Goal: Task Accomplishment & Management: Manage account settings

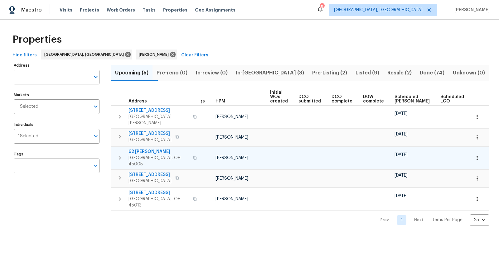
scroll to position [0, 18]
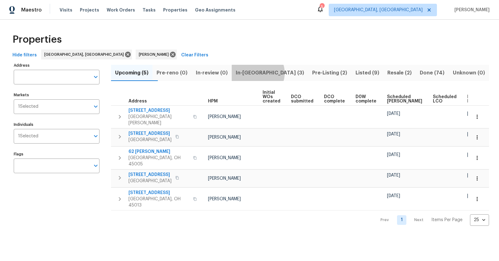
click at [271, 73] on span "In-reno (3)" at bounding box center [269, 73] width 69 height 9
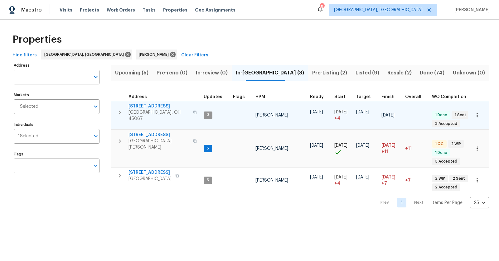
click at [475, 112] on icon "button" at bounding box center [477, 115] width 6 height 6
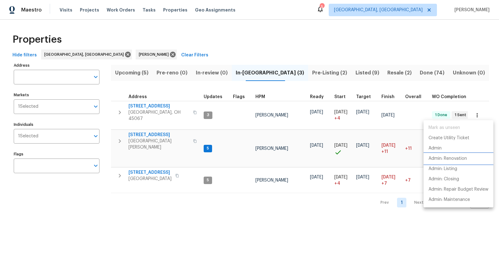
click at [448, 160] on p "Admin: Renovation" at bounding box center [447, 158] width 38 height 7
click at [147, 103] on div at bounding box center [249, 130] width 499 height 261
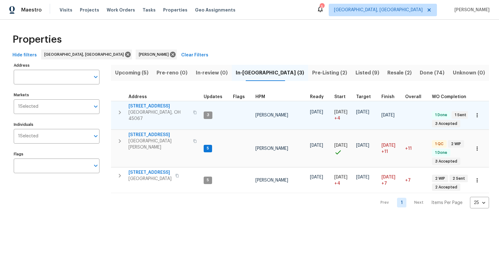
click at [152, 105] on span "801 Prescott Cir" at bounding box center [158, 106] width 61 height 6
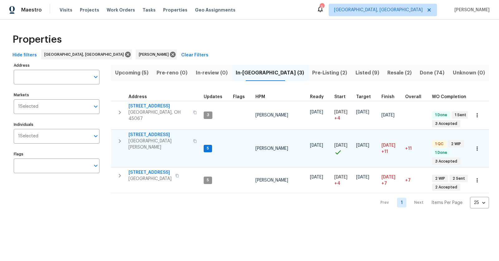
click at [156, 138] on span "West Chester, OH 45069" at bounding box center [158, 144] width 61 height 12
click at [312, 71] on span "Pre-Listing (2)" at bounding box center [330, 73] width 36 height 9
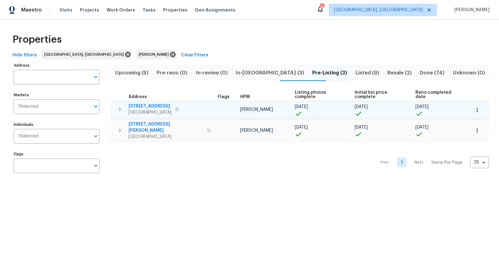
click at [149, 103] on span "5326 Elmwood Ln" at bounding box center [149, 106] width 43 height 6
click at [154, 103] on span "5326 Elmwood Ln" at bounding box center [149, 106] width 43 height 6
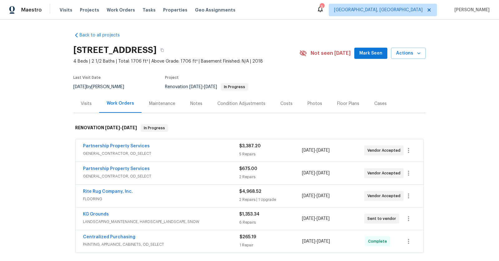
click at [202, 105] on div "Notes" at bounding box center [196, 103] width 27 height 18
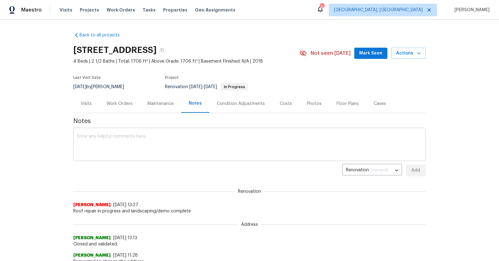
click at [189, 140] on textarea at bounding box center [249, 145] width 345 height 22
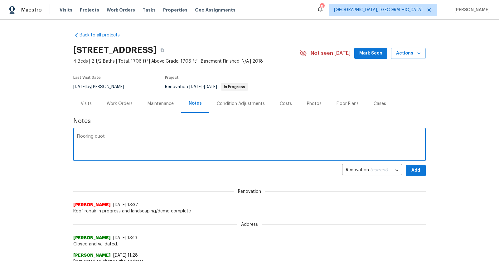
type textarea "Flooring quot"
click at [246, 112] on div "Condition Adjustments" at bounding box center [240, 103] width 63 height 18
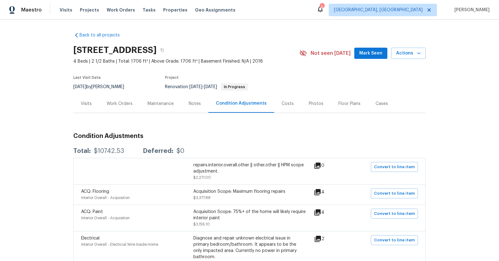
click at [197, 103] on div "Notes" at bounding box center [195, 104] width 12 height 6
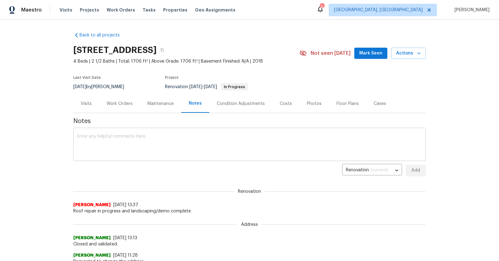
click at [188, 134] on textarea at bounding box center [249, 145] width 345 height 22
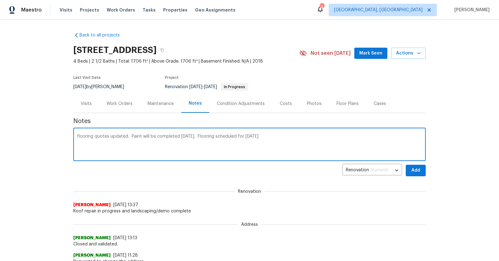
type textarea "flooring quotes updated. Paint will be completed Saturday. Flooring scheduled f…"
click at [418, 170] on span "Add" at bounding box center [415, 171] width 10 height 8
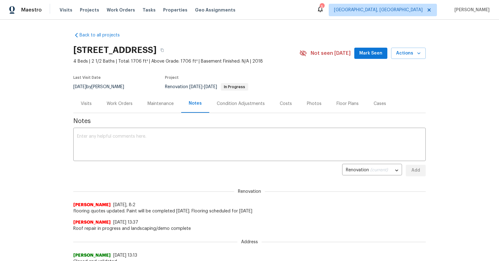
click at [122, 105] on div "Work Orders" at bounding box center [120, 104] width 26 height 6
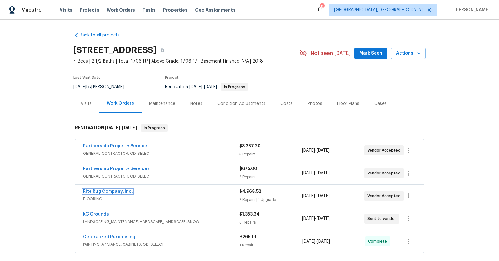
click at [111, 191] on link "Rite Rug Company, Inc." at bounding box center [108, 191] width 50 height 4
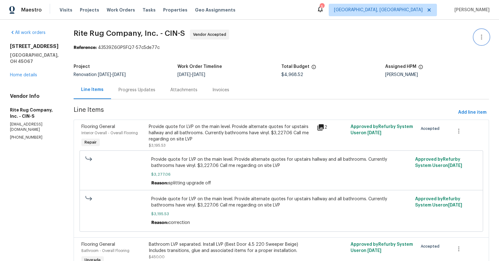
click at [486, 37] on button "button" at bounding box center [481, 37] width 15 height 15
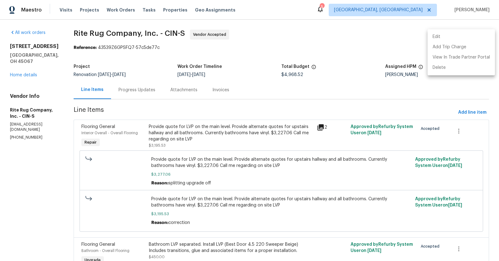
click at [446, 34] on li "Edit" at bounding box center [460, 37] width 67 height 10
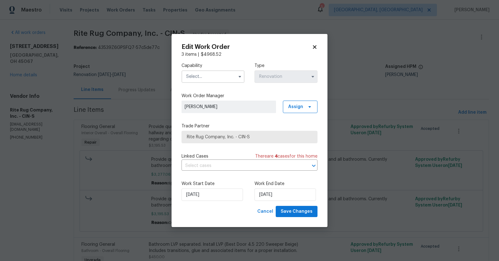
click at [198, 80] on input "text" at bounding box center [212, 76] width 63 height 12
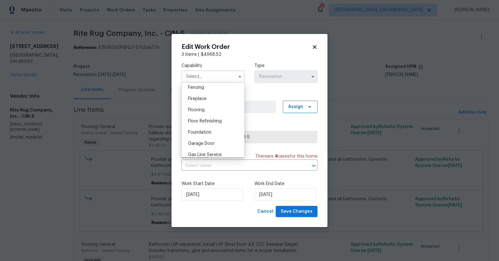
scroll to position [223, 0]
click at [199, 109] on span "Flooring" at bounding box center [196, 109] width 17 height 4
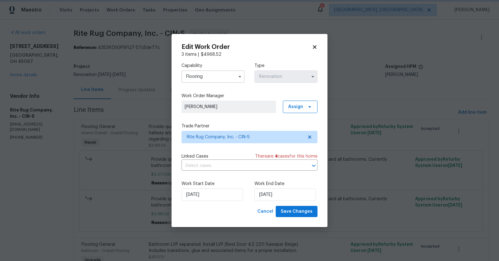
type input "Flooring"
click at [270, 196] on input "9/15/2025" at bounding box center [284, 195] width 61 height 12
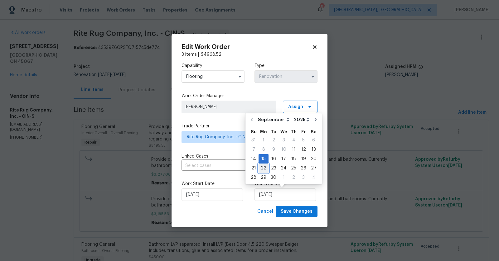
click at [262, 167] on div "22" at bounding box center [263, 168] width 10 height 9
type input "9/22/2025"
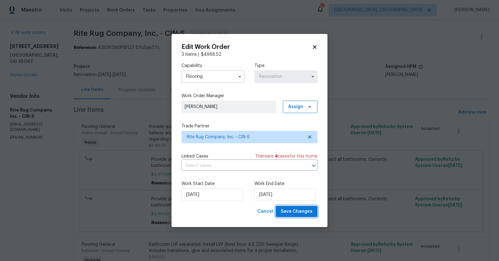
click at [292, 212] on span "Save Changes" at bounding box center [296, 212] width 32 height 8
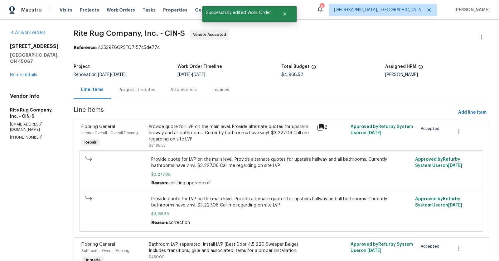
click at [155, 92] on div "Progress Updates" at bounding box center [136, 90] width 37 height 6
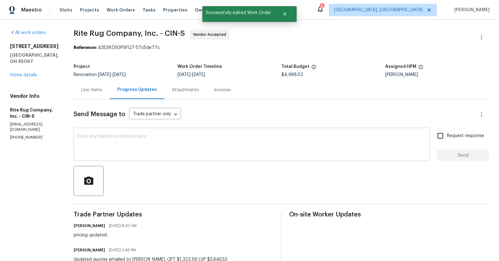
click at [151, 147] on textarea at bounding box center [251, 145] width 348 height 22
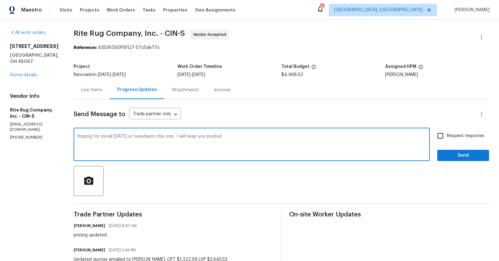
type textarea "Hoping for install Monday or tuesdayon this one. I will keep you posted"
click at [443, 136] on input "Request response" at bounding box center [439, 135] width 13 height 13
checkbox input "true"
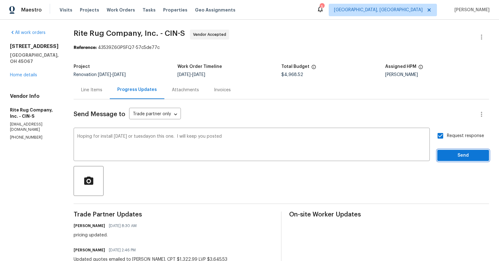
click at [454, 151] on button "Send" at bounding box center [463, 156] width 52 height 12
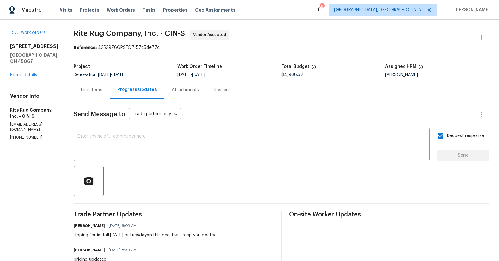
click at [26, 73] on link "Home details" at bounding box center [23, 75] width 27 height 4
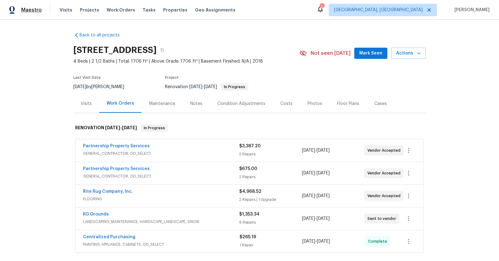
click at [32, 10] on span "Maestro" at bounding box center [31, 10] width 21 height 6
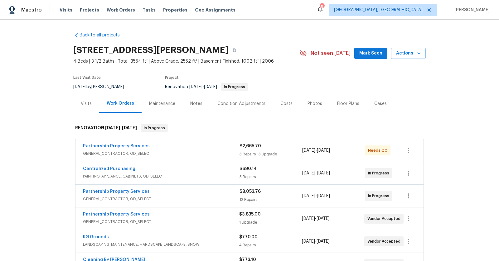
click at [193, 103] on div "Notes" at bounding box center [196, 104] width 12 height 6
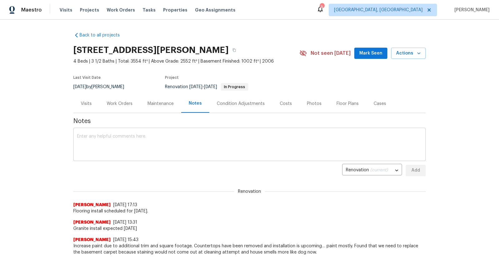
click at [192, 132] on div "x ​" at bounding box center [249, 145] width 352 height 32
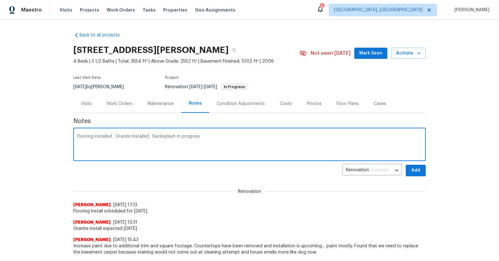
type textarea "Flooring installed. Granite installed. Backsplash in progress"
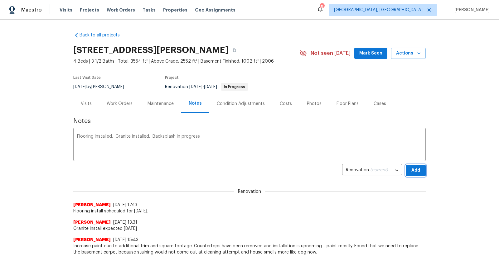
click at [415, 167] on span "Add" at bounding box center [415, 171] width 10 height 8
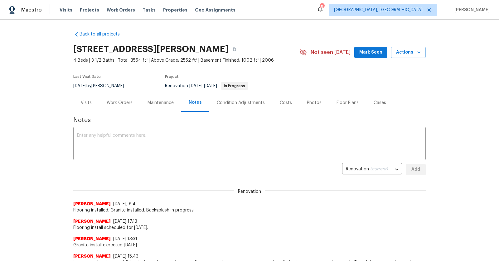
scroll to position [2, 0]
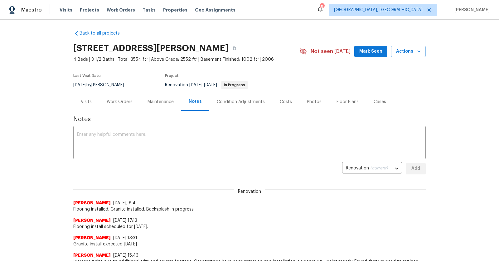
click at [348, 44] on div "7795 Rock Port Way, West Chester, OH 45069 4 Beds | 3 1/2 Baths | Total: 3554 f…" at bounding box center [249, 51] width 352 height 22
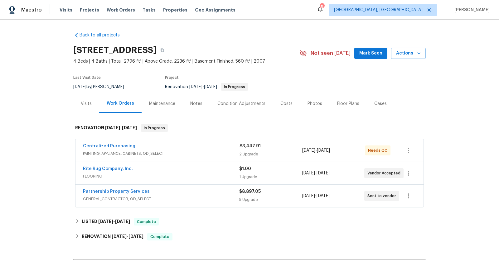
click at [309, 194] on span "[DATE]" at bounding box center [308, 196] width 13 height 4
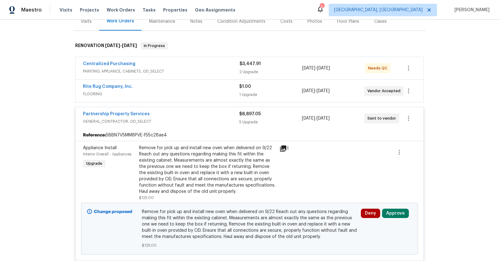
scroll to position [86, 0]
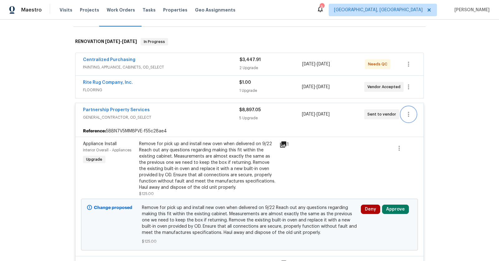
click at [408, 111] on icon "button" at bounding box center [407, 114] width 7 height 7
click at [419, 116] on li "Edit" at bounding box center [434, 113] width 67 height 10
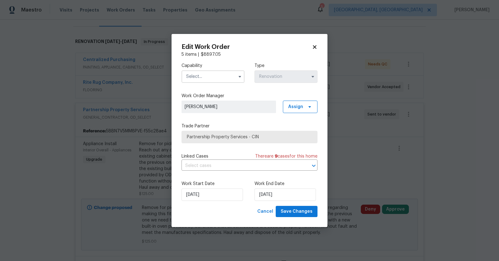
click at [230, 78] on input "text" at bounding box center [212, 76] width 63 height 12
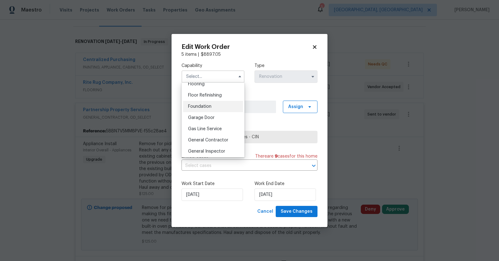
scroll to position [248, 0]
click at [223, 139] on span "General Contractor" at bounding box center [208, 139] width 40 height 4
type input "General Contractor"
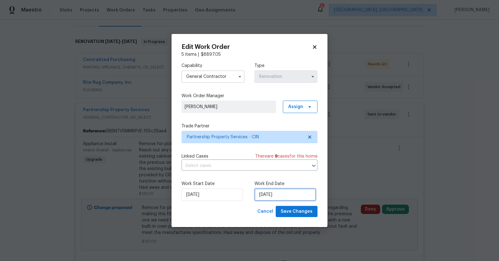
click at [282, 194] on input "[DATE]" at bounding box center [284, 195] width 61 height 12
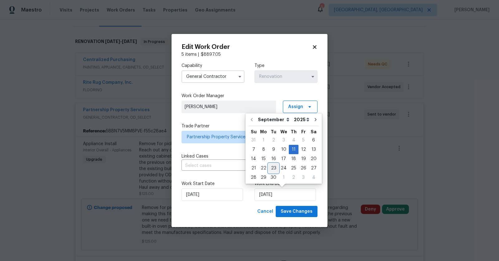
click at [275, 170] on div "23" at bounding box center [273, 168] width 10 height 9
type input "[DATE]"
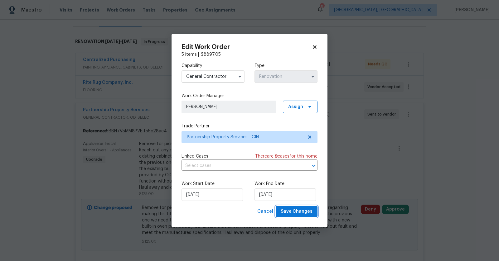
click at [295, 217] on button "Save Changes" at bounding box center [296, 212] width 42 height 12
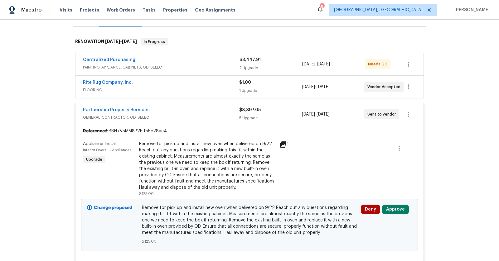
scroll to position [86, 0]
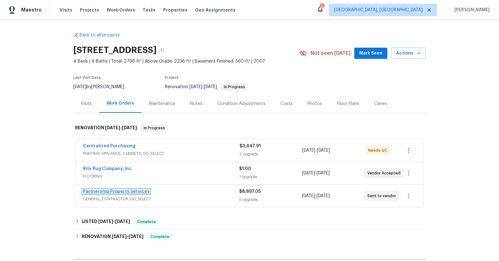
click at [97, 190] on link "Partnership Property Services" at bounding box center [116, 191] width 67 height 4
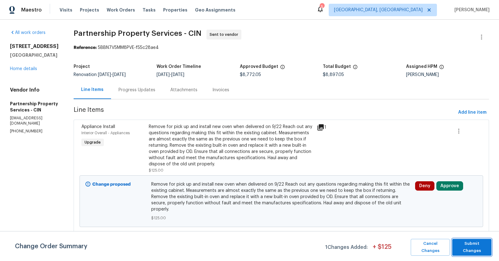
click at [483, 245] on span "Submit Changes" at bounding box center [471, 247] width 33 height 14
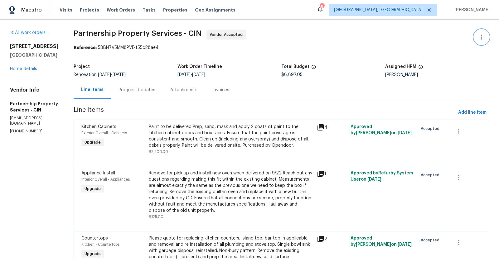
click at [480, 37] on icon "button" at bounding box center [480, 36] width 7 height 7
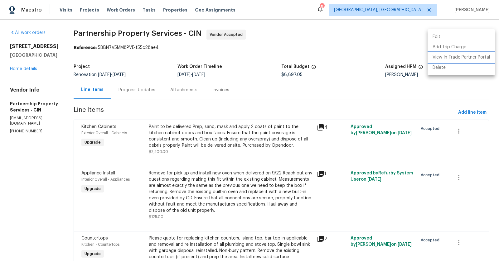
click at [474, 59] on li "View In Trade Partner Portal" at bounding box center [460, 57] width 67 height 10
click at [329, 37] on div at bounding box center [249, 130] width 499 height 261
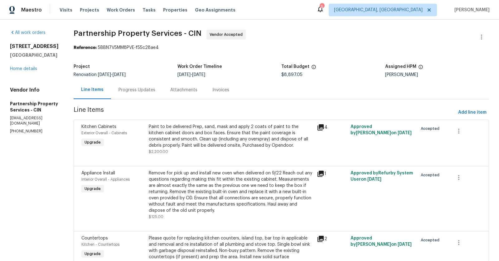
click at [155, 90] on div "Progress Updates" at bounding box center [136, 90] width 37 height 6
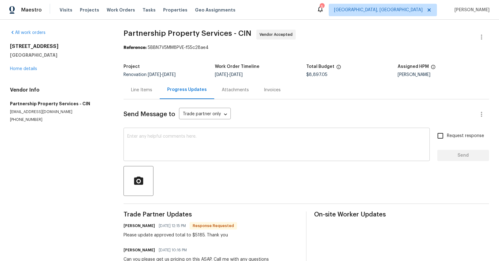
click at [189, 132] on div "x ​" at bounding box center [276, 145] width 306 height 32
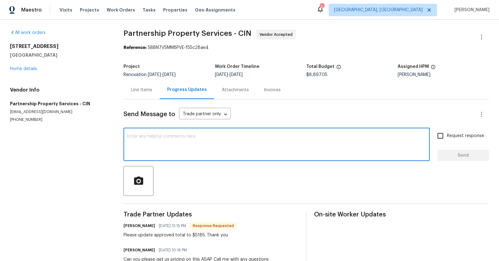
click at [193, 141] on textarea at bounding box center [276, 145] width 299 height 22
type textarea "Do you have any updates on this project?"
click at [469, 153] on span "Send" at bounding box center [463, 156] width 42 height 8
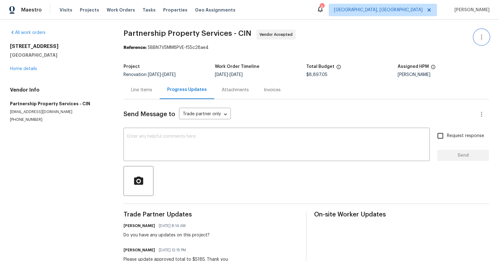
click at [479, 41] on button "button" at bounding box center [481, 37] width 15 height 15
click at [363, 50] on div at bounding box center [249, 130] width 499 height 261
click at [36, 70] on link "Home details" at bounding box center [23, 69] width 27 height 4
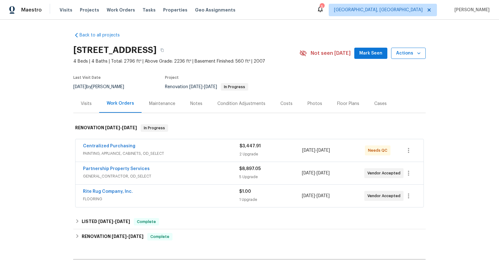
click at [420, 53] on icon "button" at bounding box center [418, 53] width 6 height 6
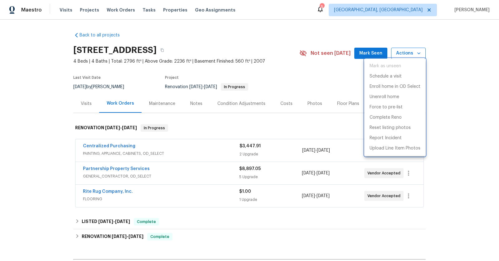
click at [420, 53] on div at bounding box center [249, 130] width 499 height 261
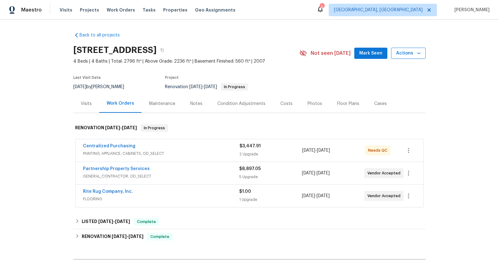
click at [414, 54] on span "Actions" at bounding box center [408, 54] width 25 height 8
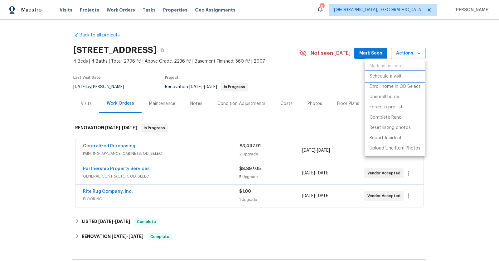
click at [395, 78] on p "Schedule a visit" at bounding box center [385, 76] width 32 height 7
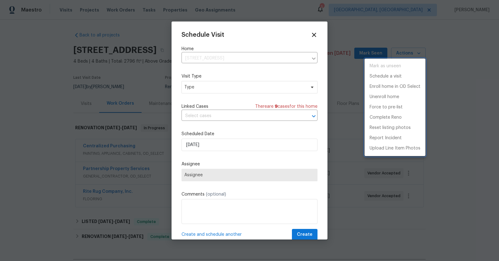
click at [273, 89] on div at bounding box center [249, 130] width 499 height 261
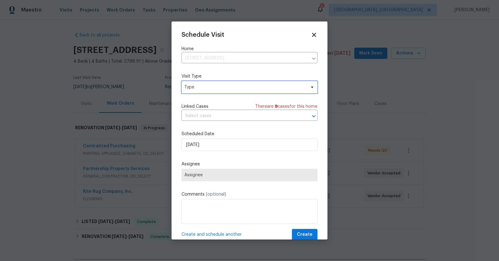
click at [273, 89] on span "Type" at bounding box center [244, 87] width 121 height 6
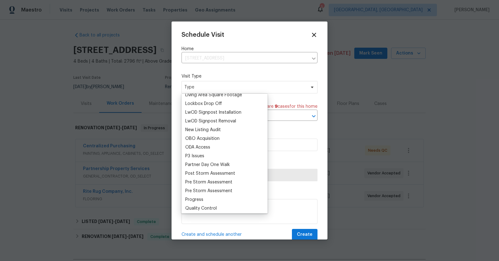
scroll to position [319, 0]
click at [196, 195] on div "Progress" at bounding box center [224, 199] width 82 height 9
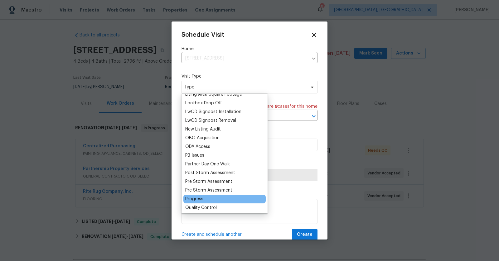
click at [196, 195] on div "Progress" at bounding box center [224, 199] width 82 height 9
click at [196, 200] on div "Progress" at bounding box center [194, 199] width 18 height 6
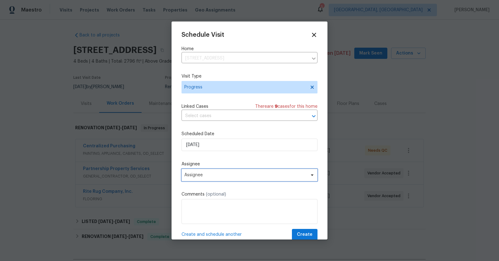
click at [220, 179] on span "Assignee" at bounding box center [249, 175] width 136 height 12
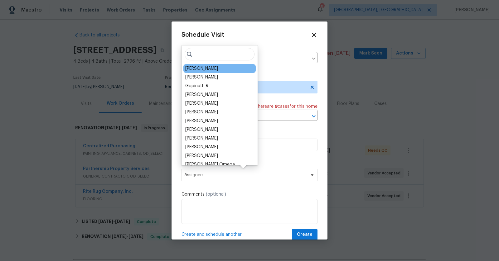
click at [216, 69] on div "[PERSON_NAME]" at bounding box center [219, 68] width 72 height 9
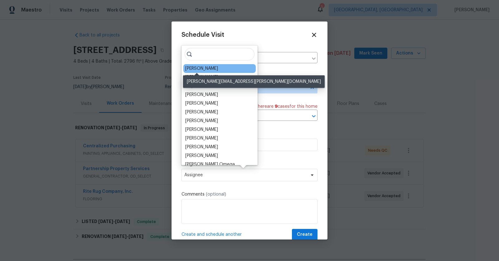
click at [192, 68] on div "[PERSON_NAME]" at bounding box center [201, 68] width 33 height 6
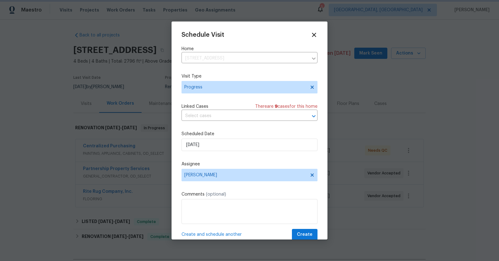
scroll to position [12, 0]
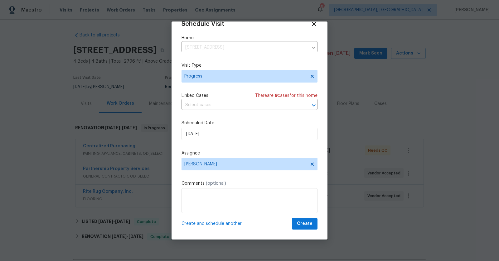
click at [218, 221] on span "Create and schedule another" at bounding box center [211, 224] width 60 height 6
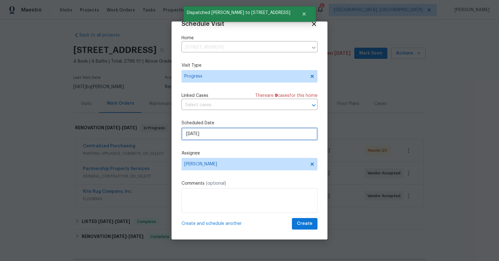
click at [223, 129] on input "9/18/2025" at bounding box center [249, 134] width 136 height 12
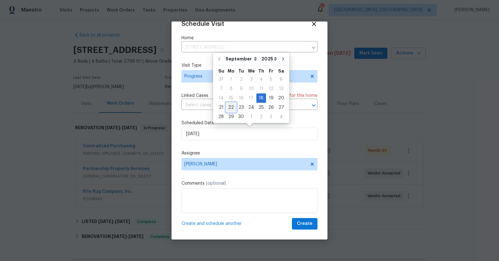
click at [227, 104] on div "22" at bounding box center [231, 107] width 10 height 9
type input "9/22/2025"
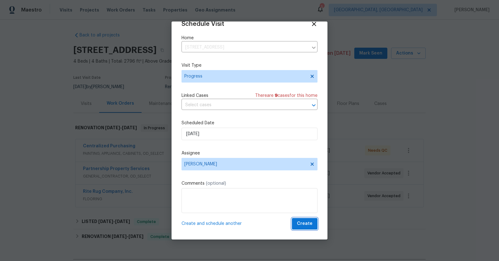
click at [309, 222] on span "Create" at bounding box center [305, 224] width 16 height 8
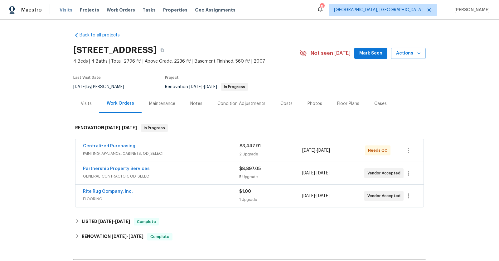
click at [69, 8] on span "Visits" at bounding box center [66, 10] width 13 height 6
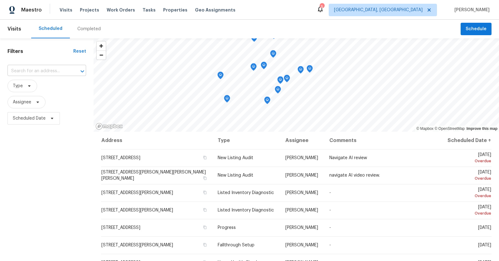
click at [58, 73] on input "text" at bounding box center [37, 71] width 61 height 10
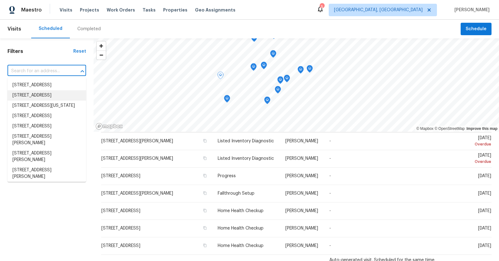
scroll to position [52, 0]
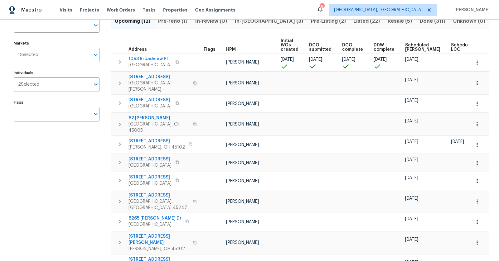
scroll to position [83, 0]
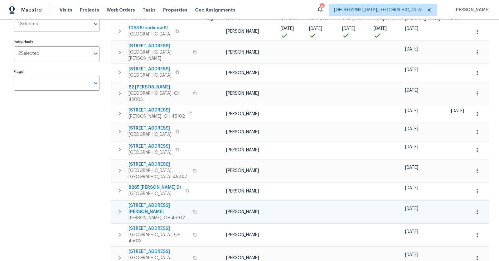
click at [161, 203] on span "368 Amelia Olive Branch Rd" at bounding box center [158, 209] width 61 height 12
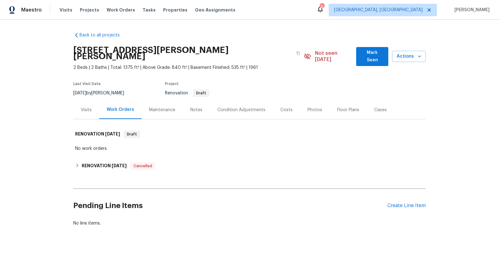
click at [247, 107] on div "Condition Adjustments" at bounding box center [241, 110] width 48 height 6
